Goal: Information Seeking & Learning: Compare options

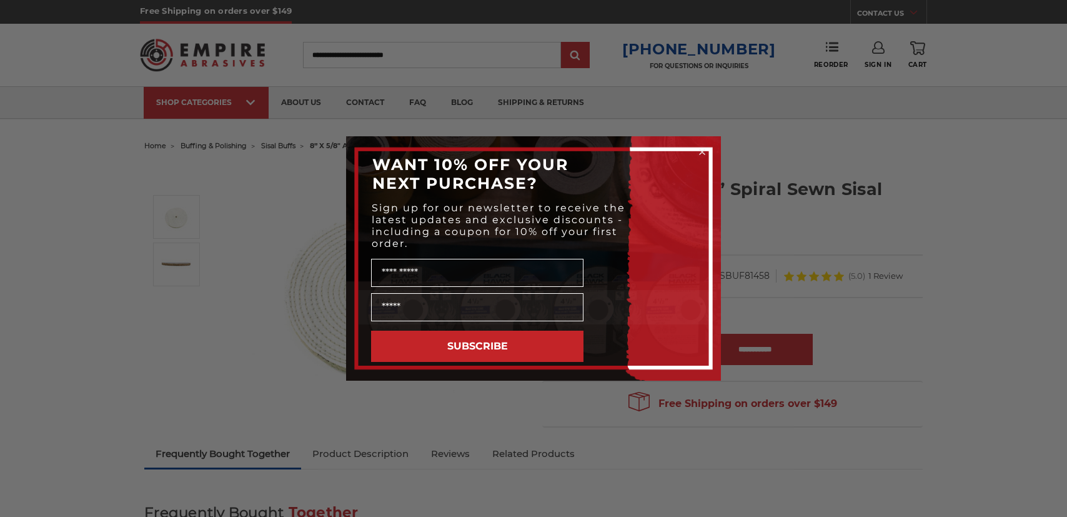
click at [1015, 277] on div "Close dialog WANT 10% OFF YOUR NEXT PURCHASE? Sign up for our newsletter to rec…" at bounding box center [533, 258] width 1067 height 517
click at [787, 239] on div "Close dialog WANT 10% OFF YOUR NEXT PURCHASE? Sign up for our newsletter to rec…" at bounding box center [533, 258] width 1067 height 517
click at [701, 152] on icon "Close dialog" at bounding box center [702, 151] width 5 height 5
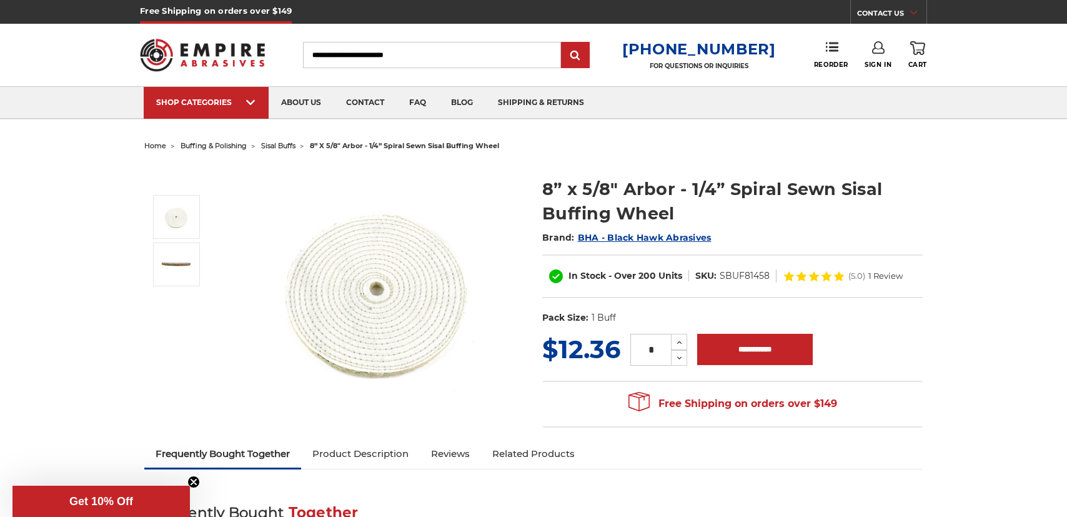
click at [213, 146] on span "buffing & polishing" at bounding box center [214, 145] width 66 height 9
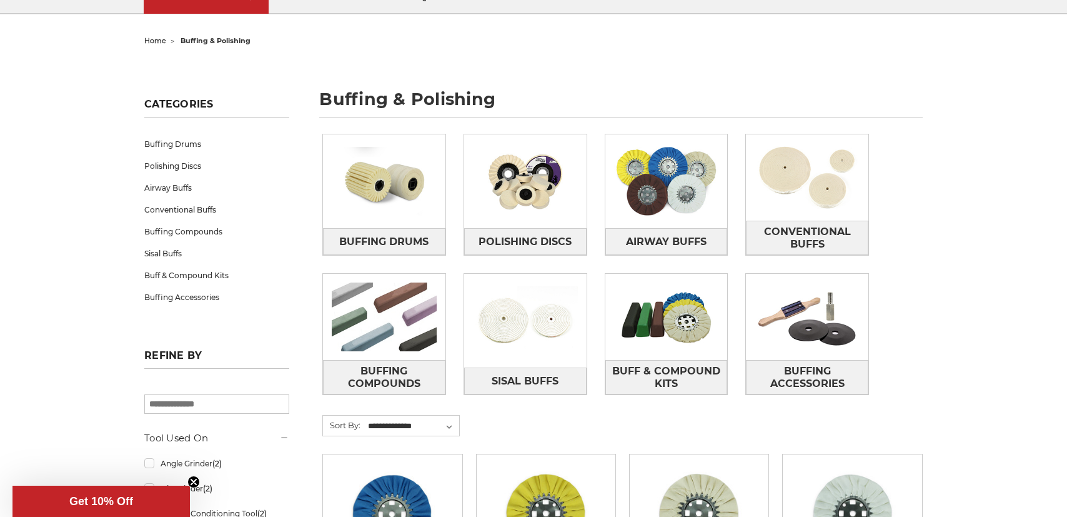
scroll to position [125, 0]
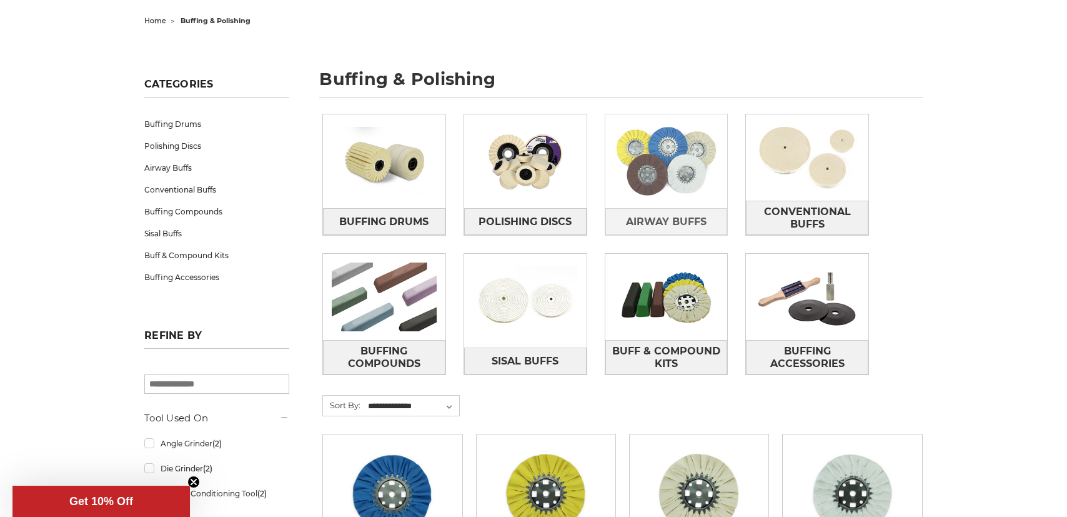
click at [662, 201] on img at bounding box center [666, 161] width 122 height 86
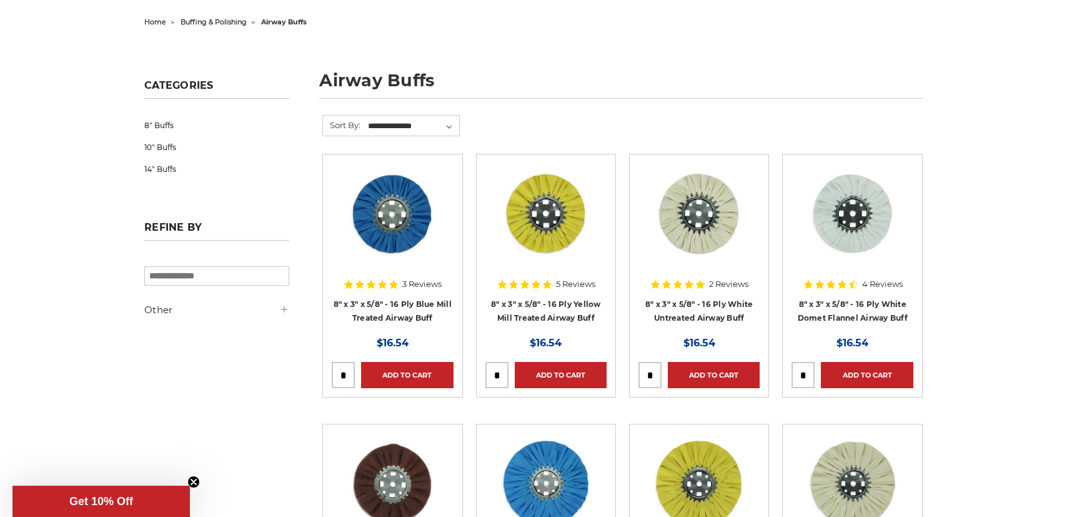
scroll to position [187, 0]
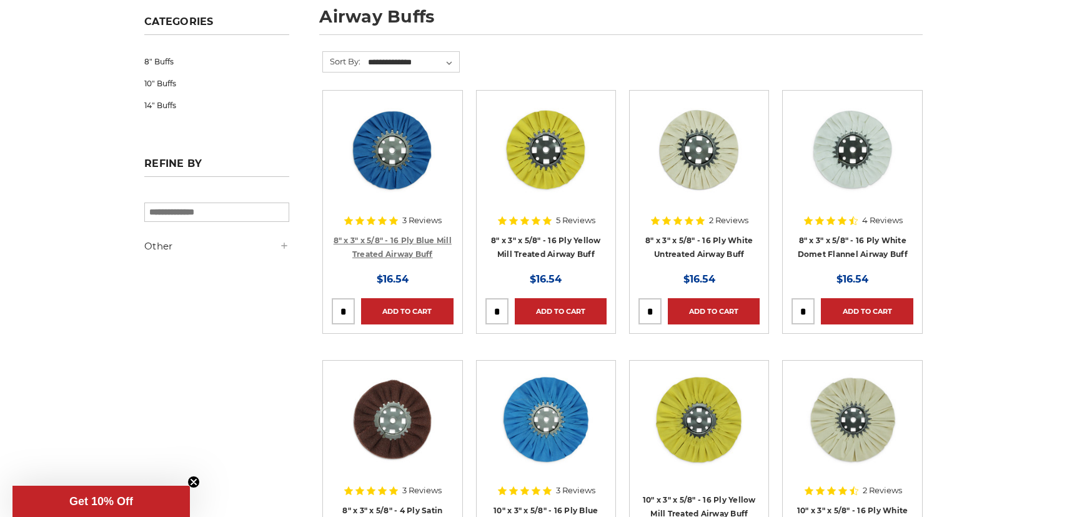
click at [390, 254] on link "8" x 3" x 5/8" - 16 Ply Blue Mill Treated Airway Buff" at bounding box center [393, 247] width 118 height 24
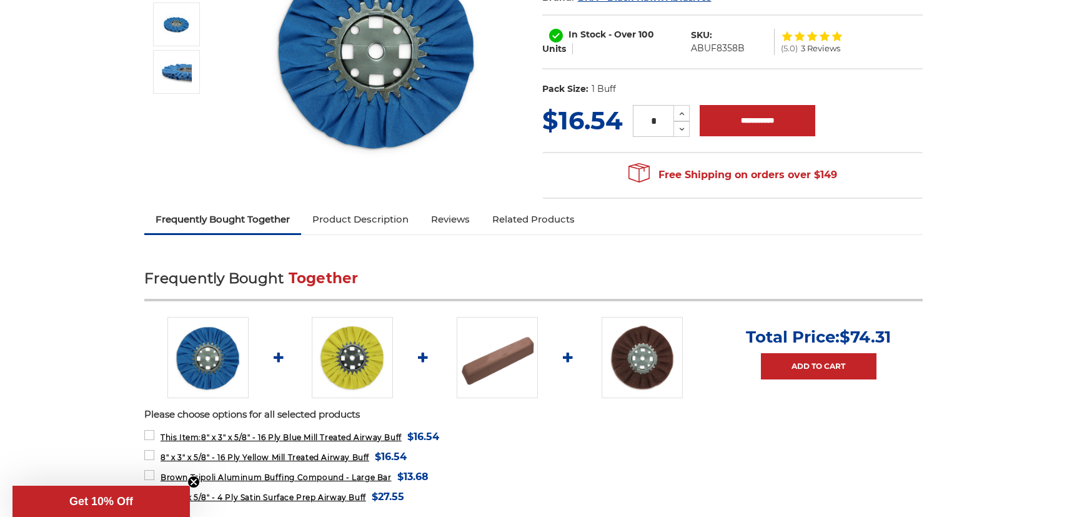
scroll to position [312, 0]
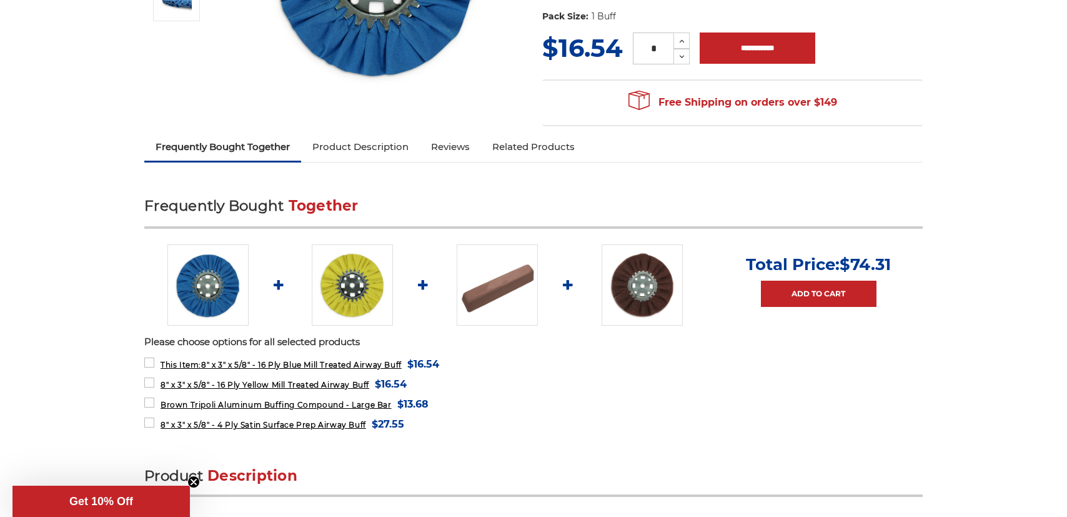
click at [357, 148] on link "Product Description" at bounding box center [360, 146] width 119 height 27
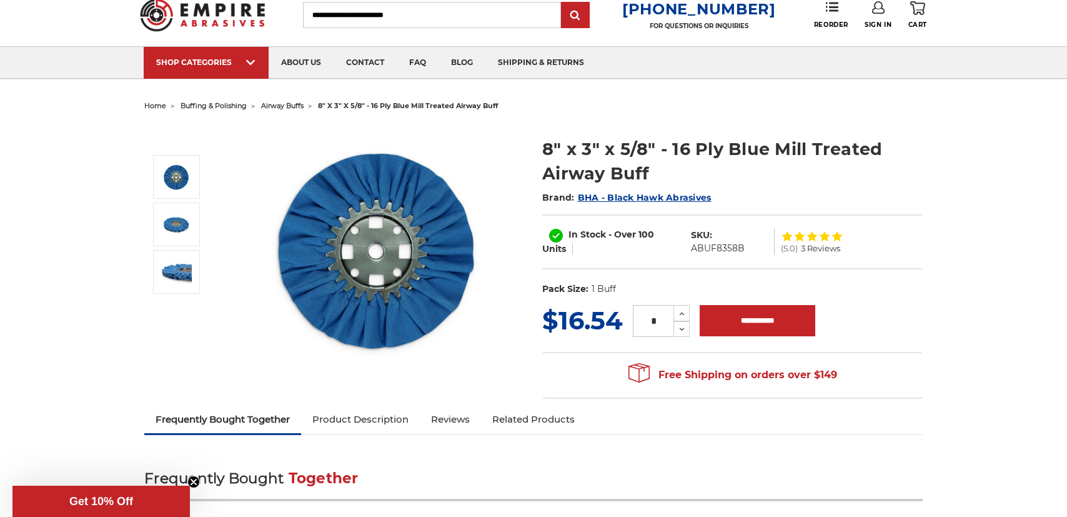
scroll to position [0, 0]
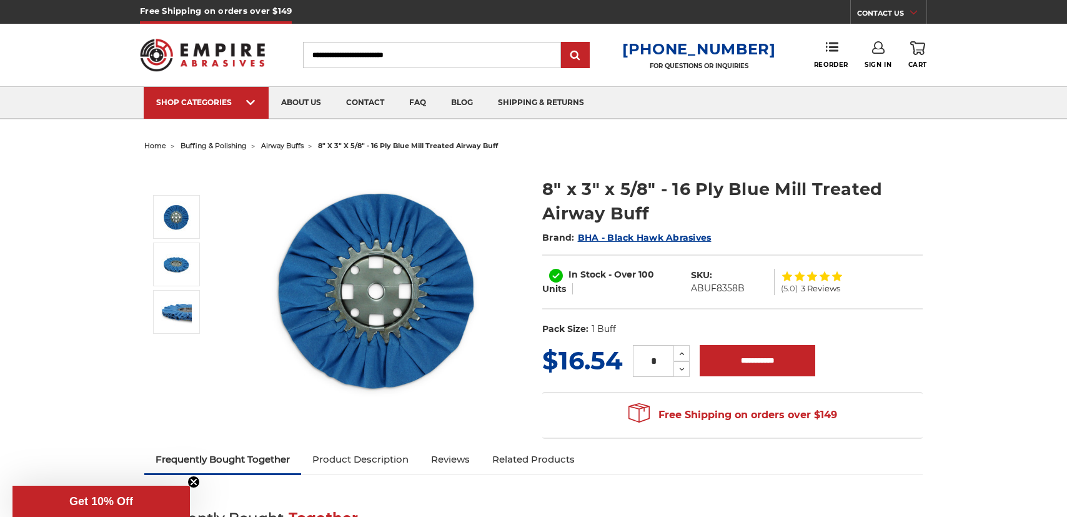
click at [629, 236] on span "BHA - Black Hawk Abrasives" at bounding box center [645, 237] width 134 height 11
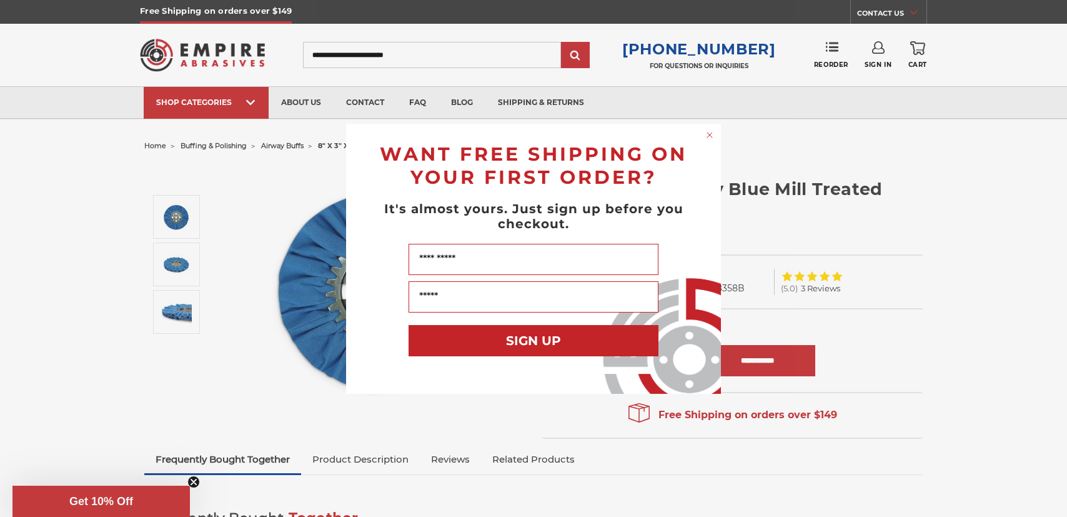
click at [712, 134] on circle "Close dialog" at bounding box center [710, 135] width 12 height 12
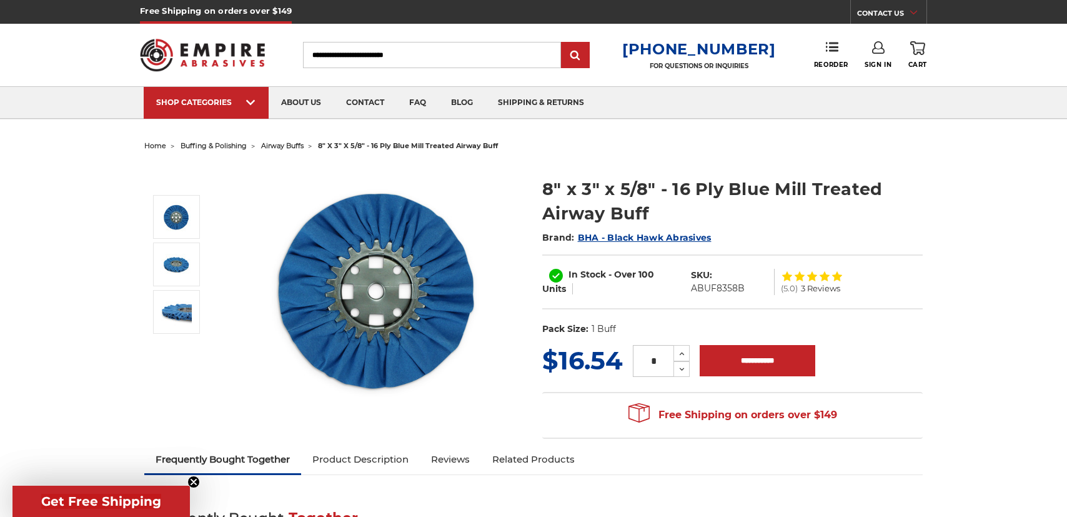
scroll to position [312, 0]
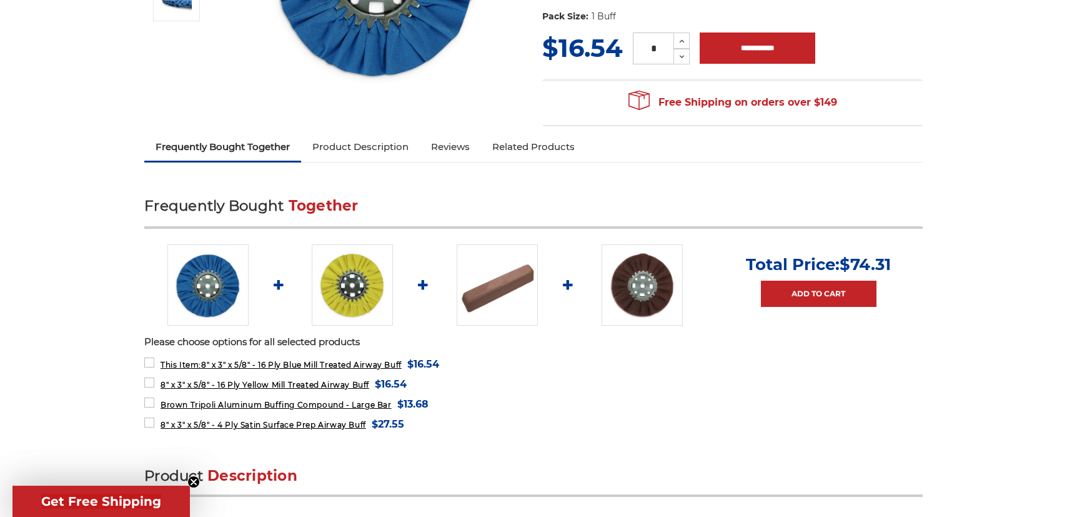
click at [354, 156] on link "Product Description" at bounding box center [360, 146] width 119 height 27
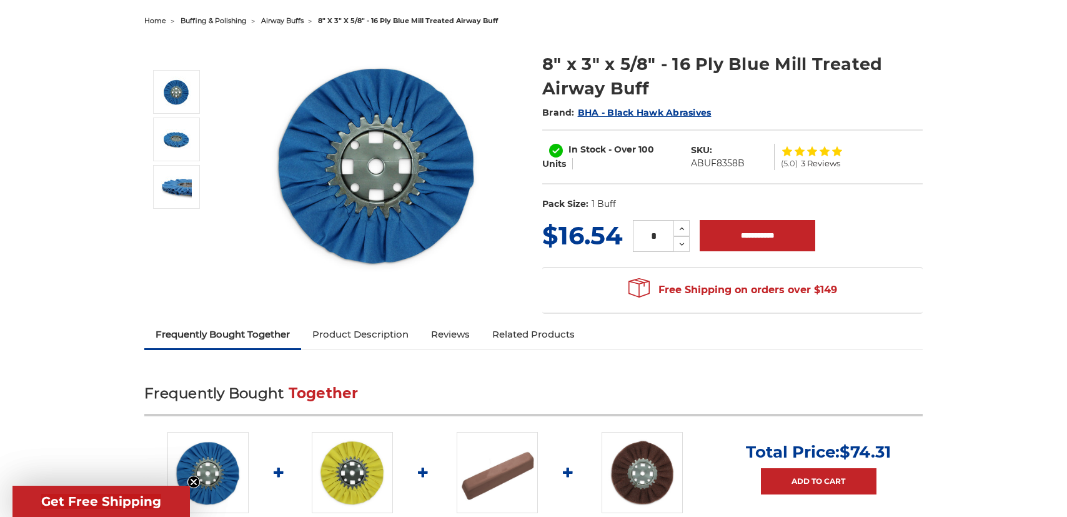
scroll to position [250, 0]
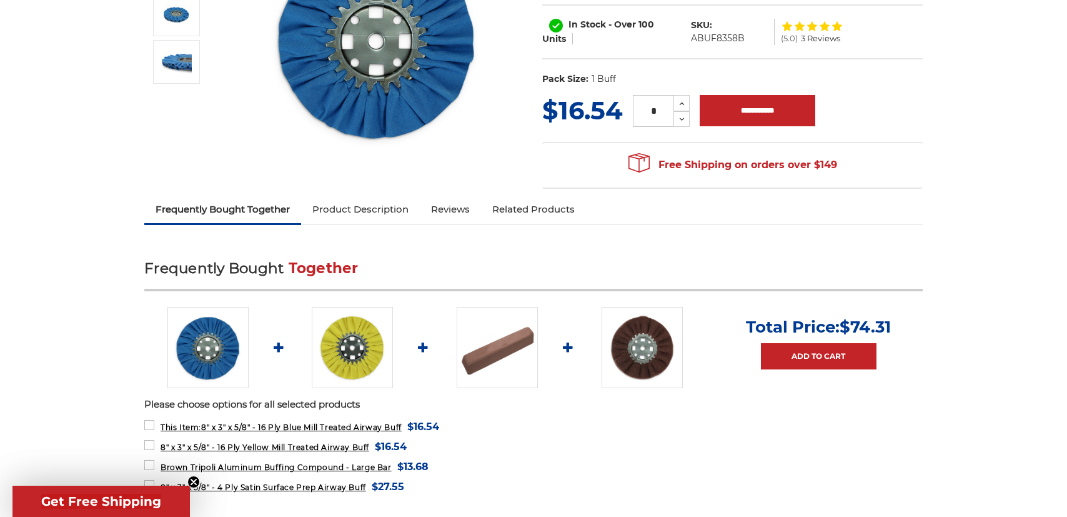
click at [339, 327] on img at bounding box center [352, 347] width 81 height 81
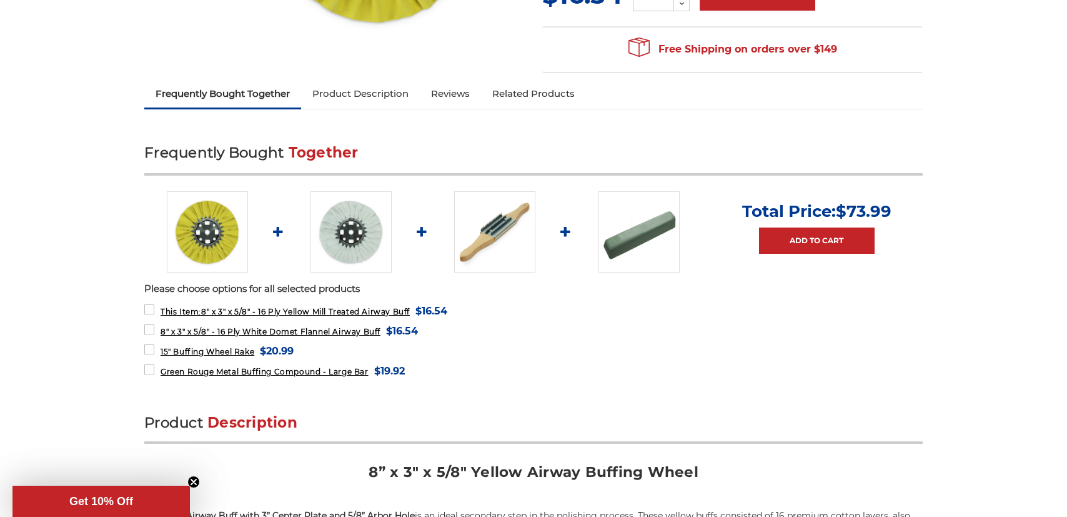
scroll to position [179, 0]
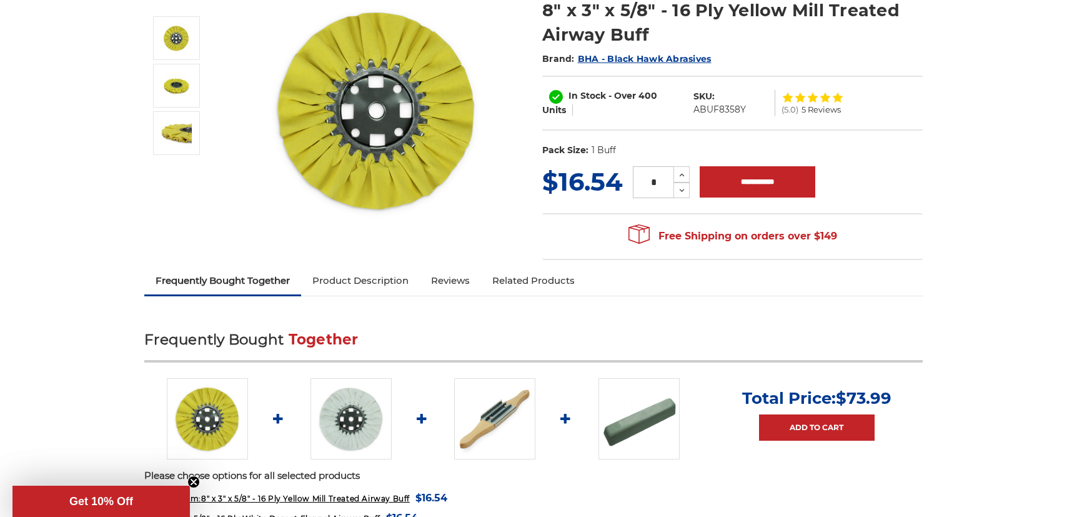
click at [335, 392] on img at bounding box center [350, 418] width 81 height 81
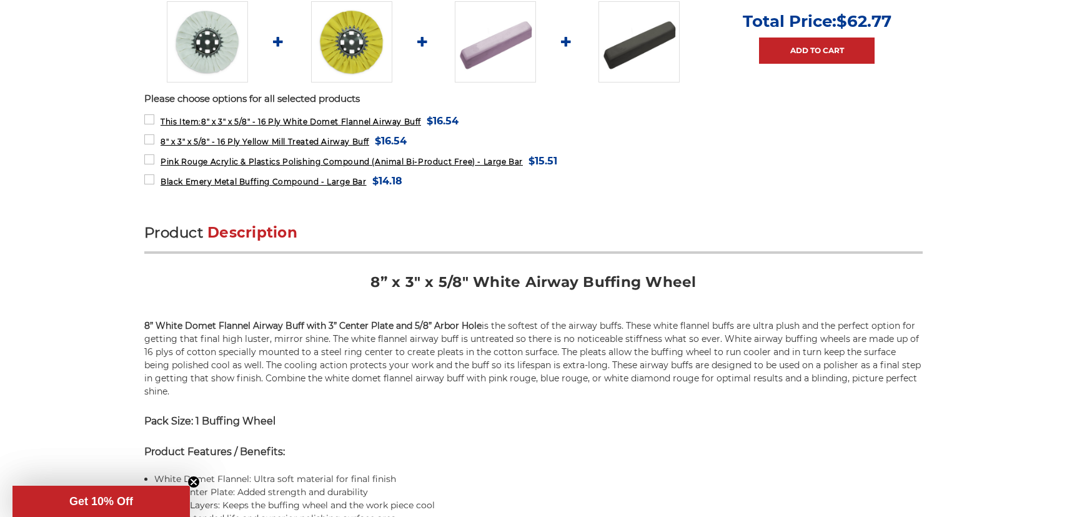
scroll to position [562, 0]
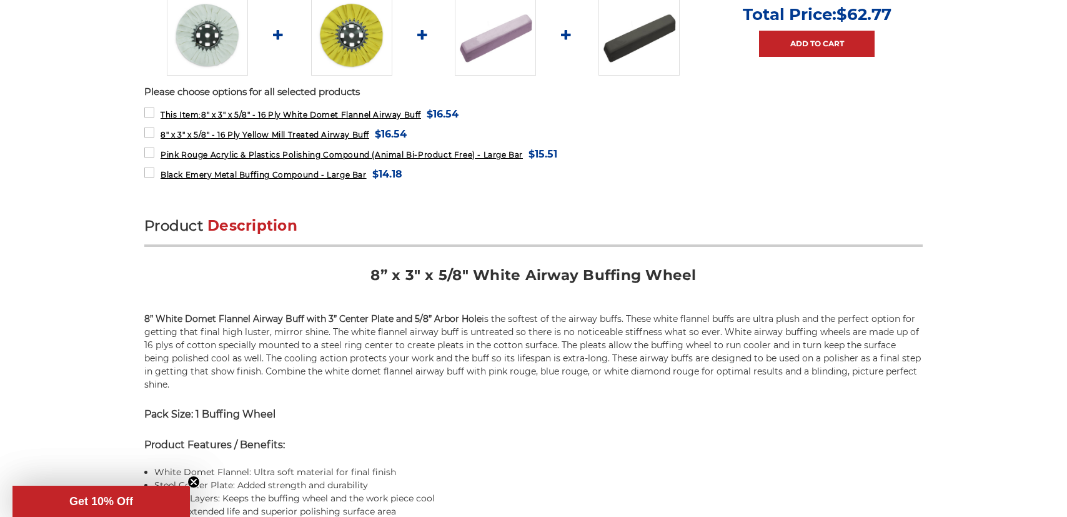
click at [339, 47] on img at bounding box center [351, 34] width 81 height 81
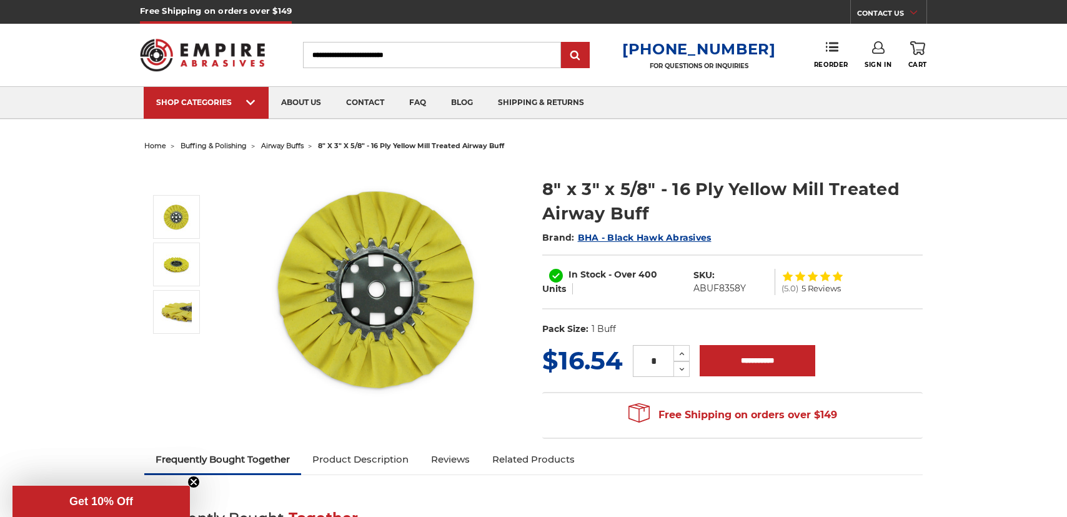
click at [287, 184] on img at bounding box center [377, 289] width 250 height 250
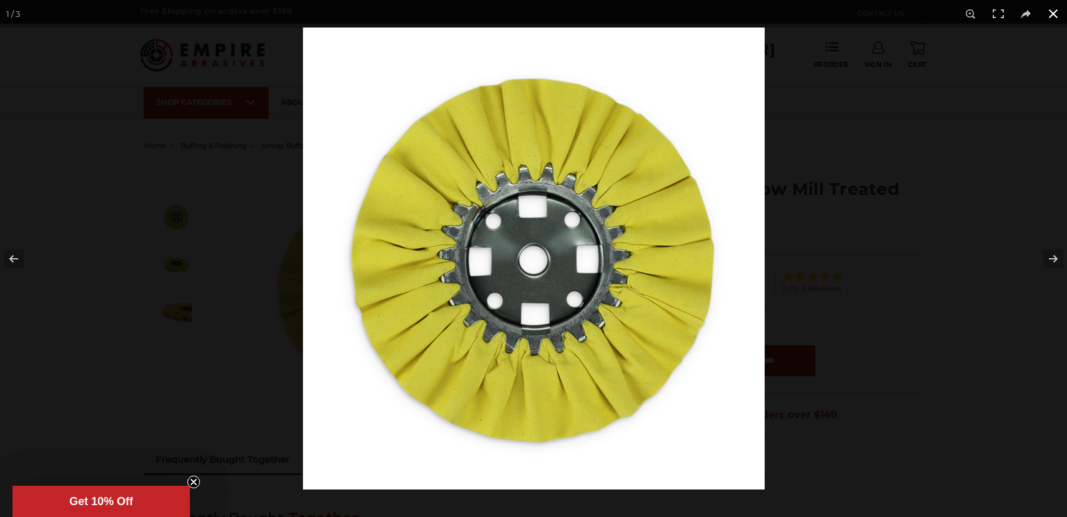
click at [785, 61] on div at bounding box center [836, 285] width 1067 height 517
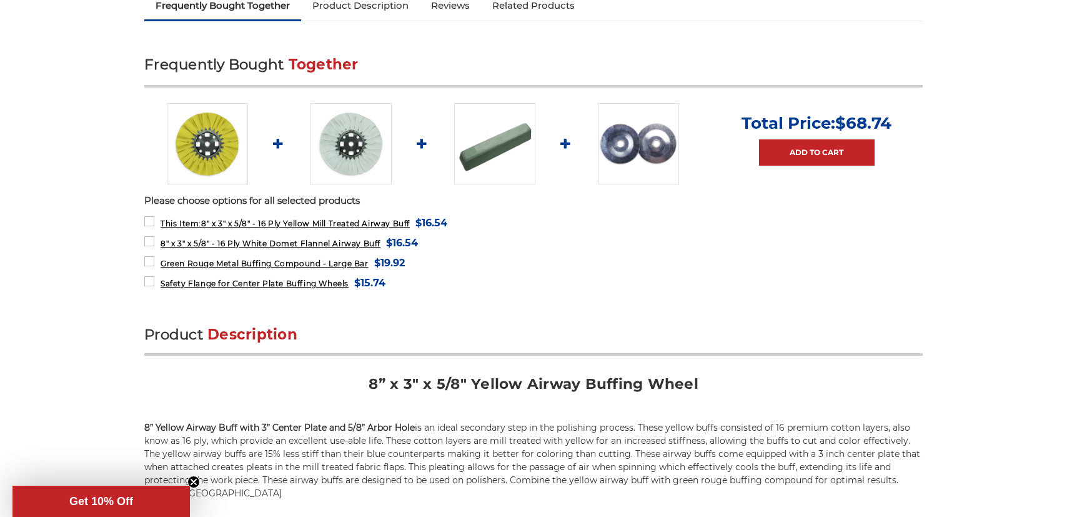
scroll to position [312, 0]
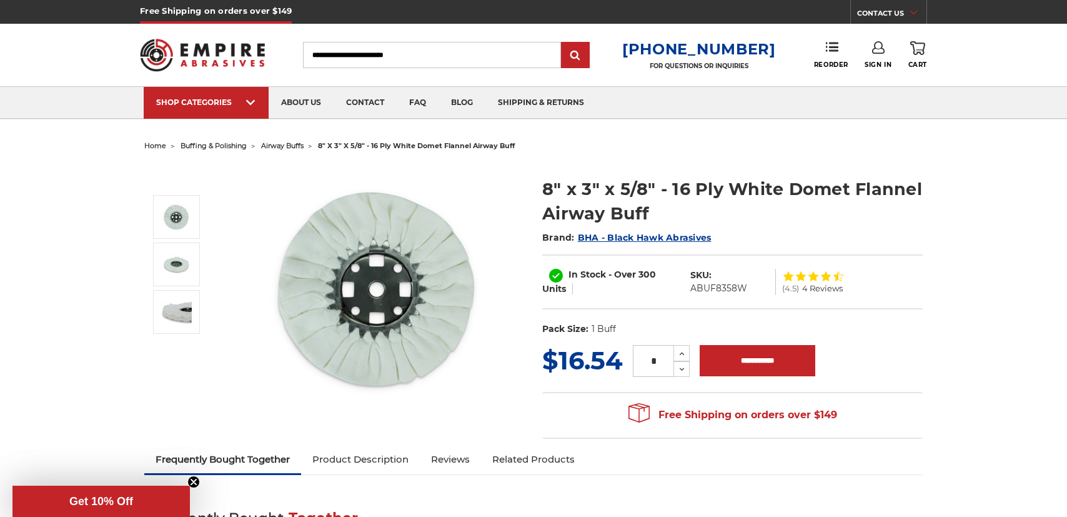
click at [285, 147] on span "airway buffs" at bounding box center [282, 145] width 42 height 9
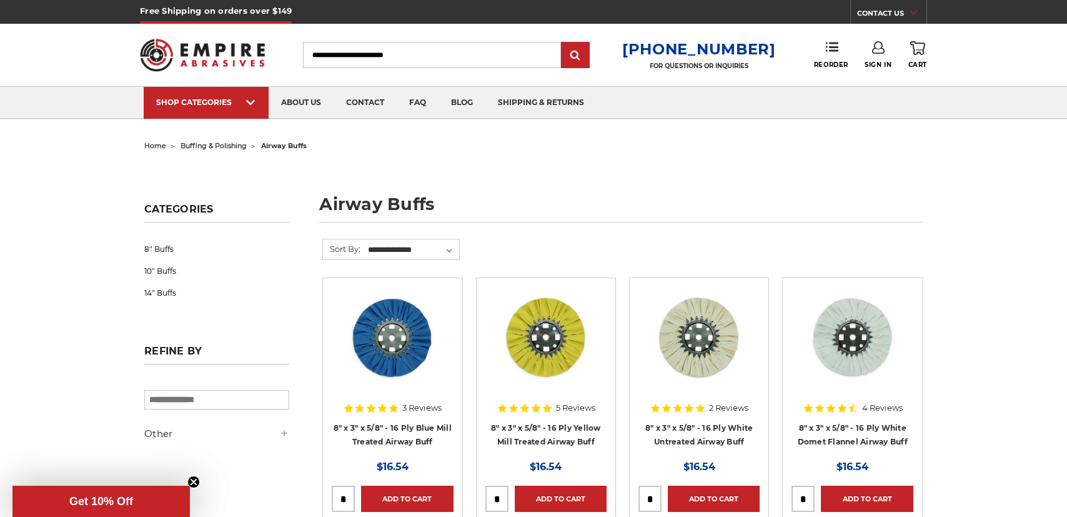
click at [693, 349] on img at bounding box center [699, 337] width 100 height 100
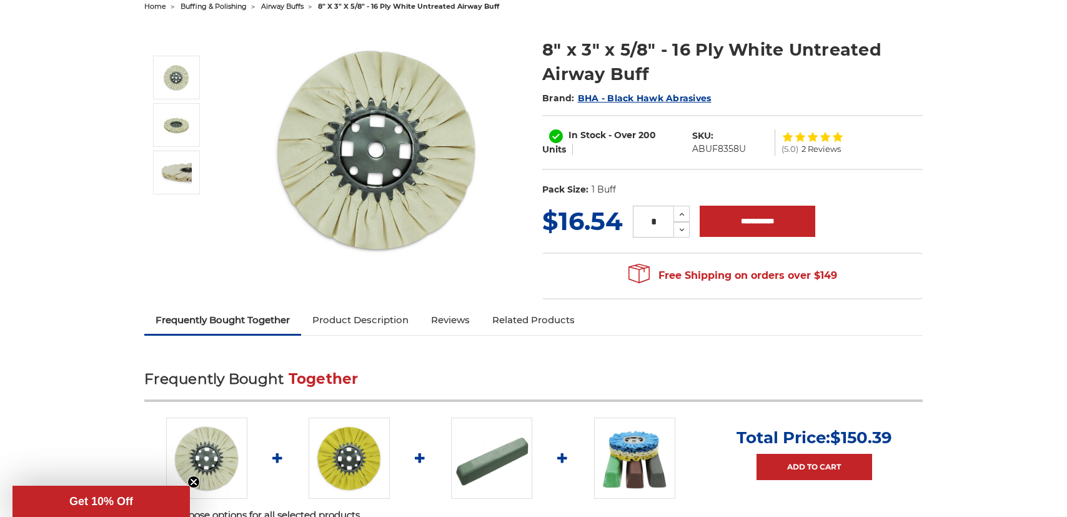
scroll to position [122, 0]
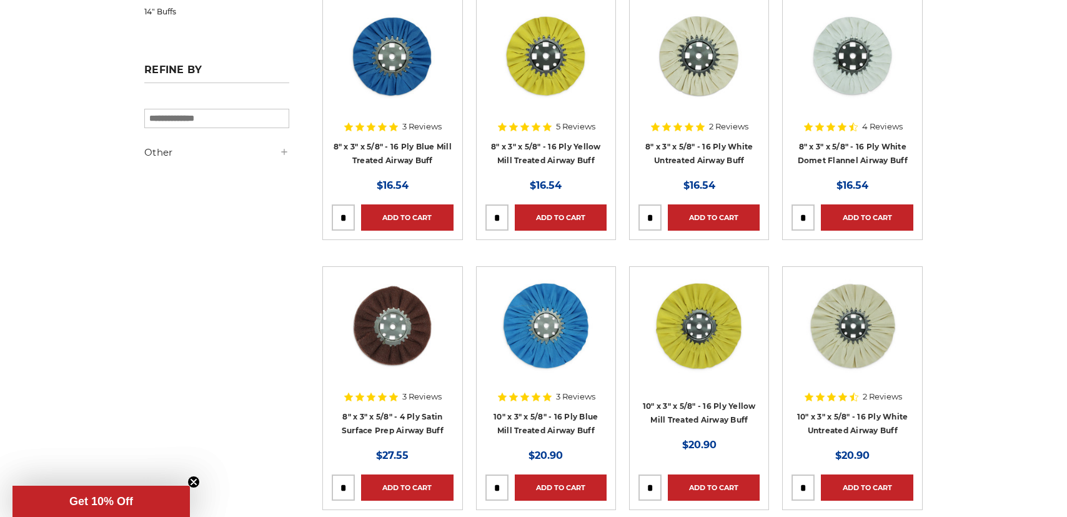
scroll to position [250, 0]
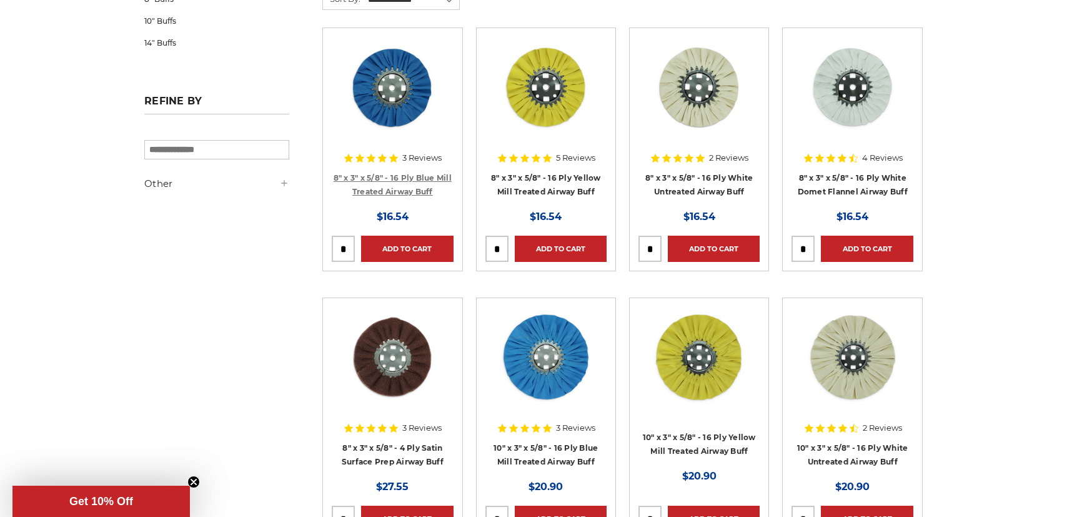
click at [418, 176] on link "8" x 3" x 5/8" - 16 Ply Blue Mill Treated Airway Buff" at bounding box center [393, 185] width 118 height 24
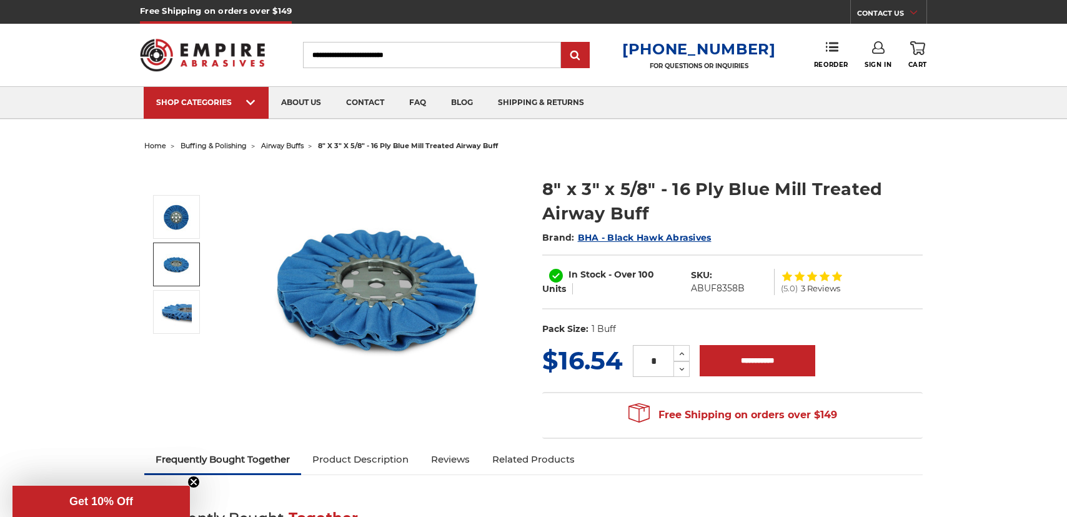
drag, startPoint x: 102, startPoint y: 184, endPoint x: 173, endPoint y: 156, distance: 76.8
click at [216, 143] on span "buffing & polishing" at bounding box center [214, 145] width 66 height 9
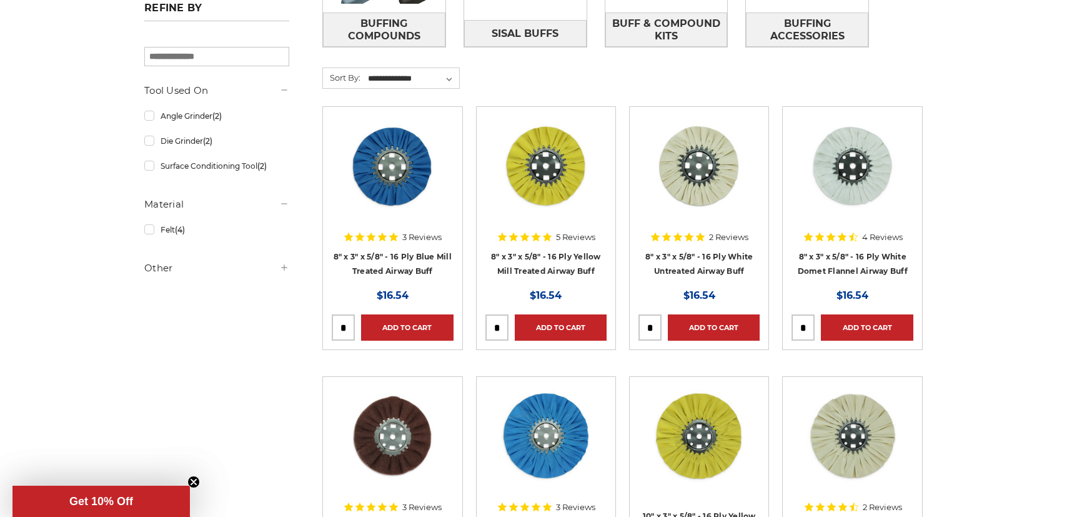
scroll to position [125, 0]
